Goal: Transaction & Acquisition: Purchase product/service

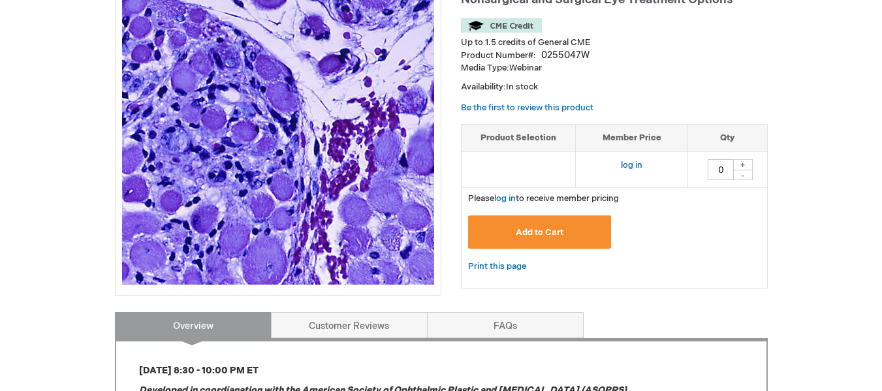
scroll to position [229, 0]
click at [625, 159] on link "log in" at bounding box center [632, 164] width 22 height 10
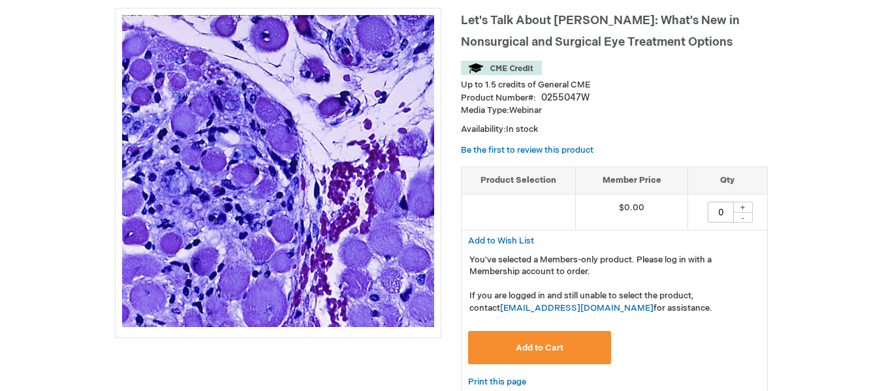
scroll to position [186, 0]
click at [531, 345] on span "Add to Cart" at bounding box center [540, 347] width 48 height 10
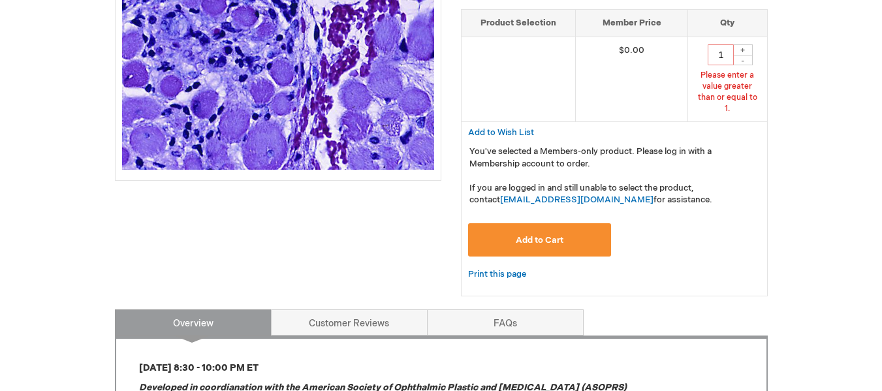
scroll to position [344, 0]
type input "1"
click at [545, 223] on button "Add to Cart" at bounding box center [540, 239] width 144 height 33
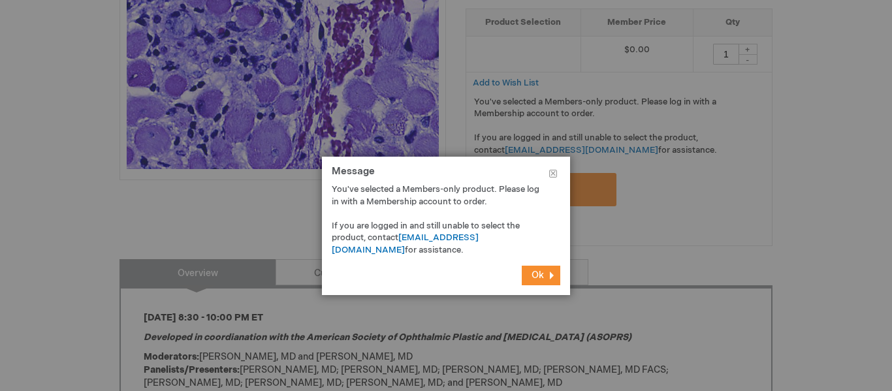
click at [552, 276] on button "Ok" at bounding box center [541, 276] width 39 height 20
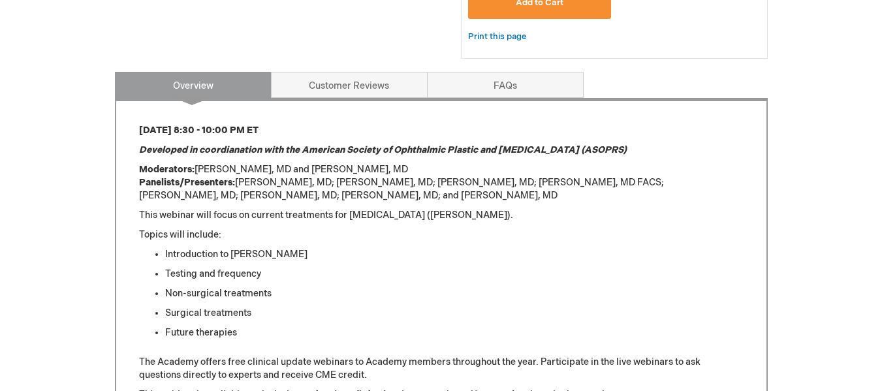
scroll to position [564, 0]
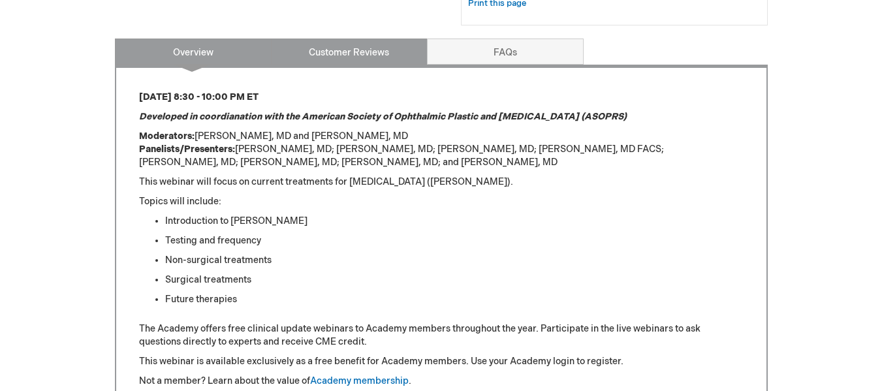
click at [364, 52] on link "Customer Reviews" at bounding box center [349, 52] width 157 height 26
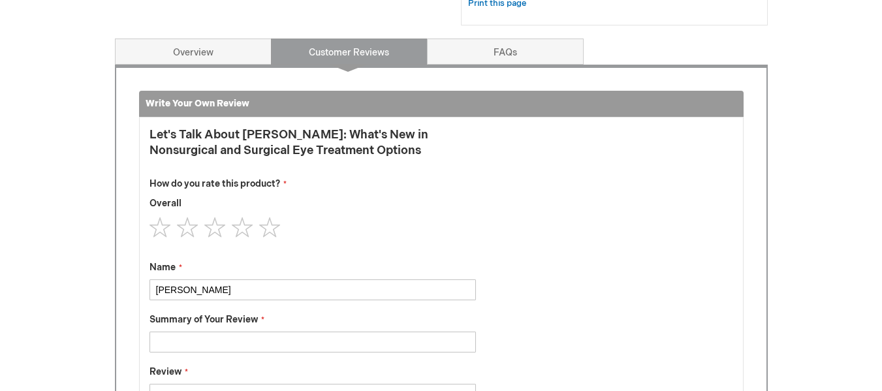
scroll to position [603, 0]
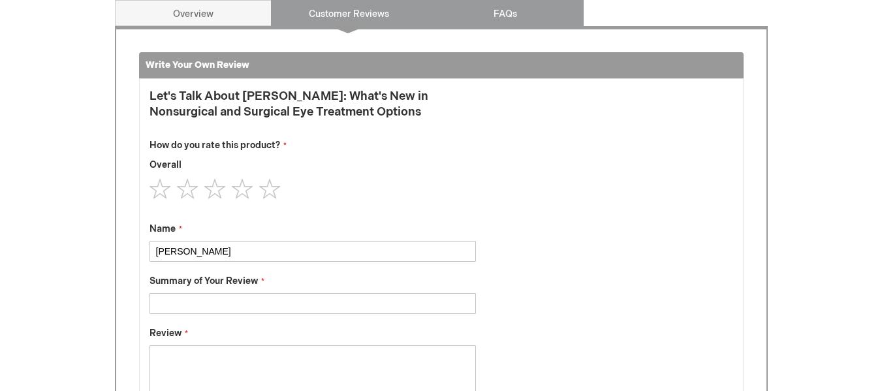
click at [460, 22] on link "FAQs" at bounding box center [505, 13] width 157 height 26
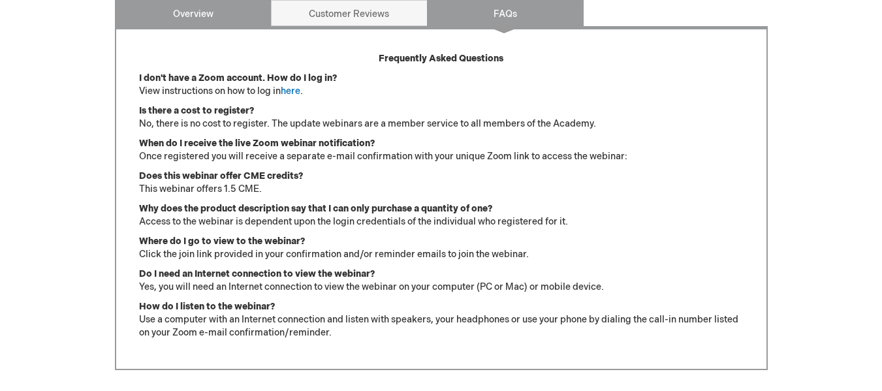
click at [192, 8] on link "Overview" at bounding box center [193, 13] width 157 height 26
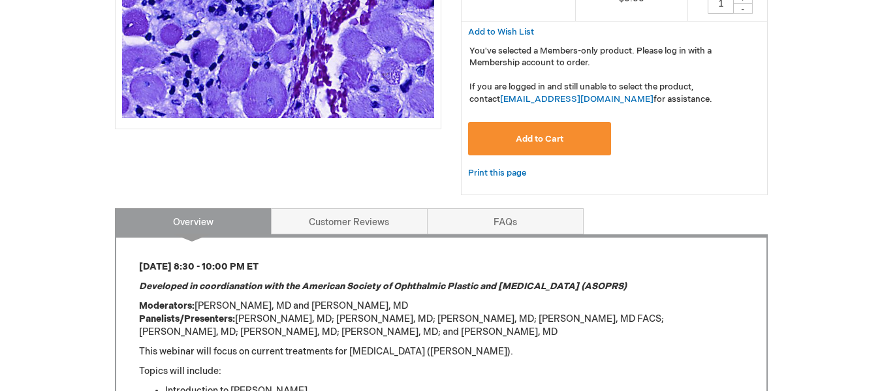
scroll to position [0, 0]
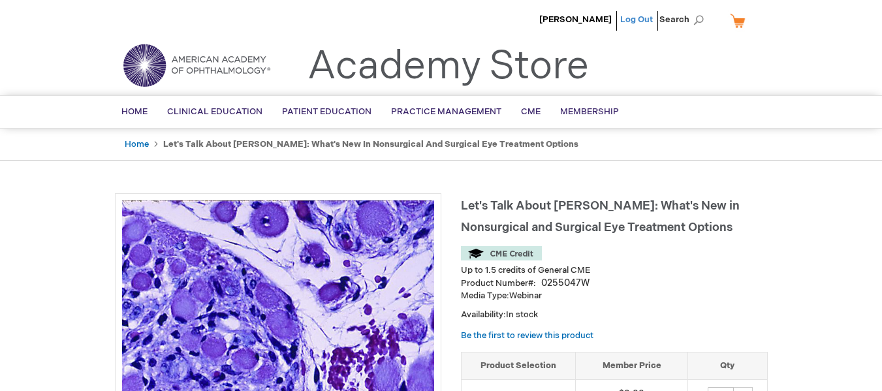
click at [636, 18] on link "Log Out" at bounding box center [637, 19] width 33 height 10
